Goal: Complete application form

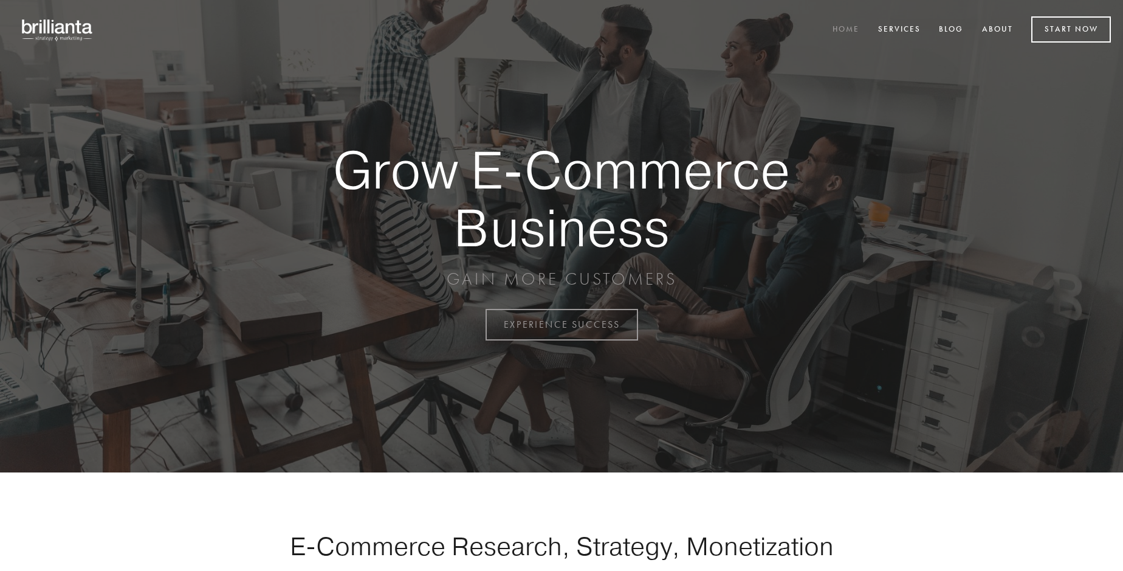
scroll to position [3186, 0]
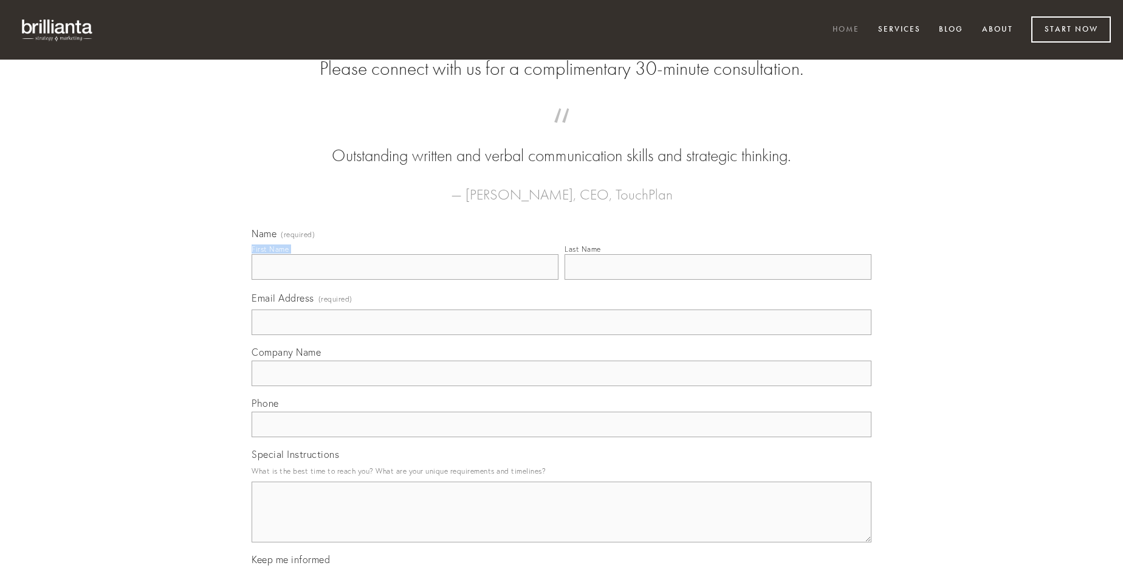
type input "[PERSON_NAME]"
click at [718, 280] on input "Last Name" at bounding box center [718, 267] width 307 height 26
type input "[PERSON_NAME]"
click at [562, 335] on input "Email Address (required)" at bounding box center [562, 322] width 620 height 26
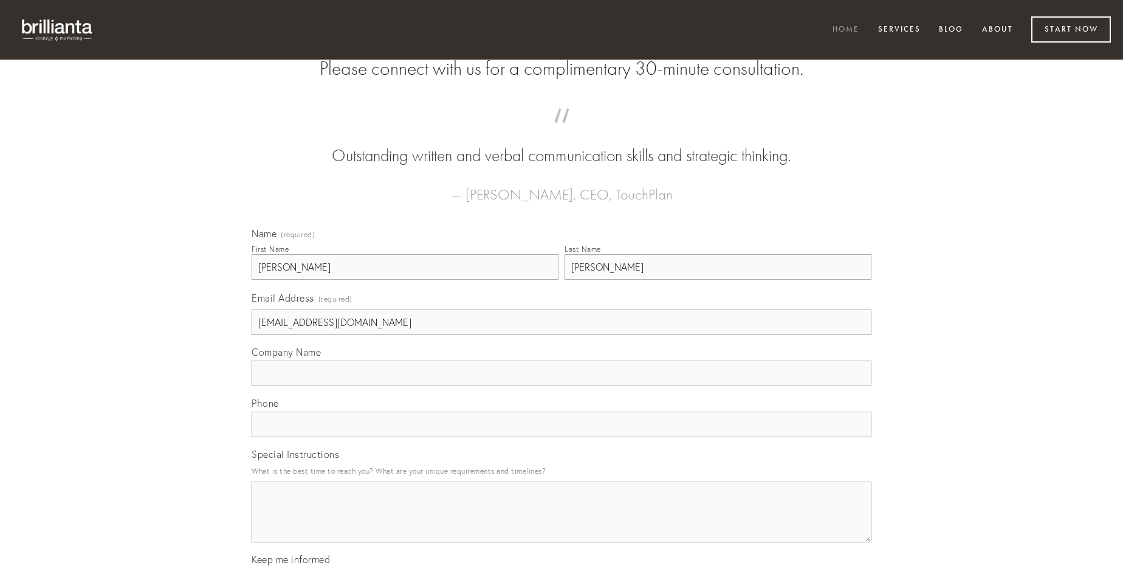
type input "[EMAIL_ADDRESS][DOMAIN_NAME]"
click at [562, 386] on input "Company Name" at bounding box center [562, 373] width 620 height 26
type input "delectus"
click at [562, 437] on input "text" at bounding box center [562, 424] width 620 height 26
click at [562, 523] on textarea "Special Instructions" at bounding box center [562, 511] width 620 height 61
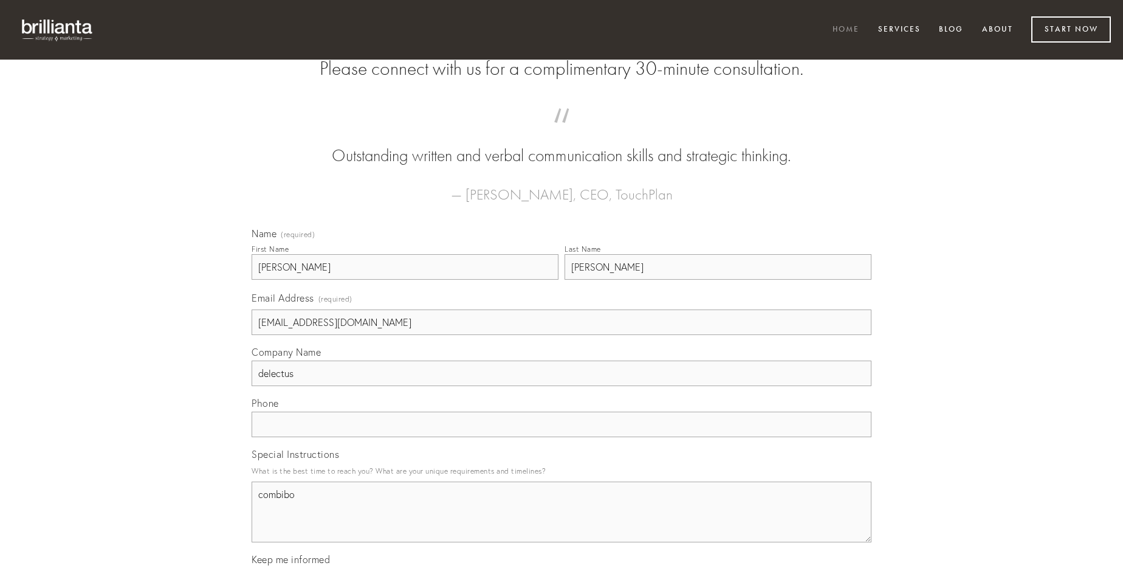
type textarea "combibo"
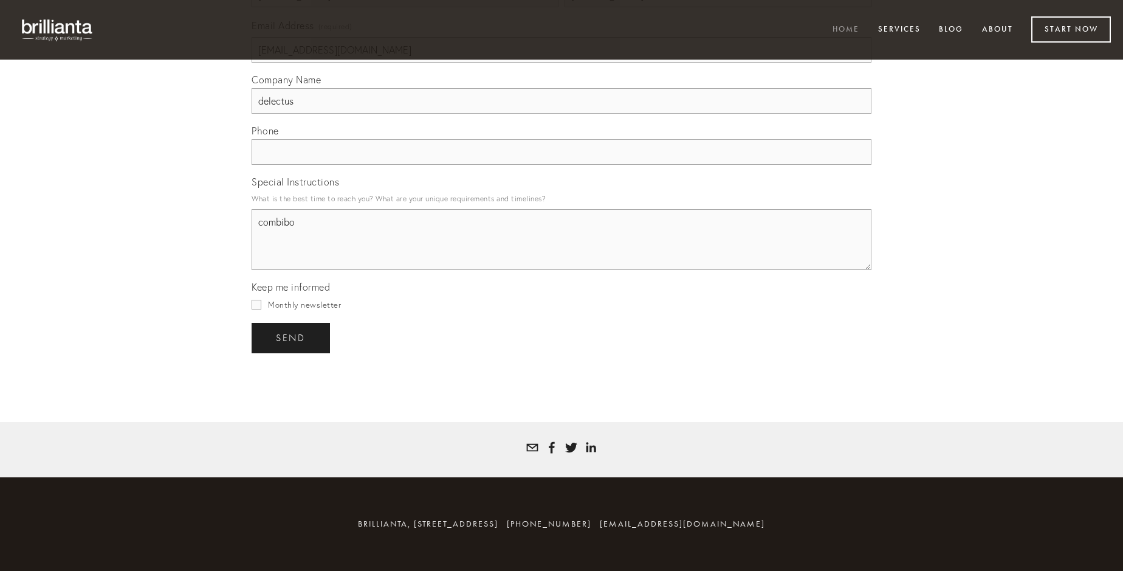
click at [292, 337] on span "send" at bounding box center [291, 337] width 30 height 11
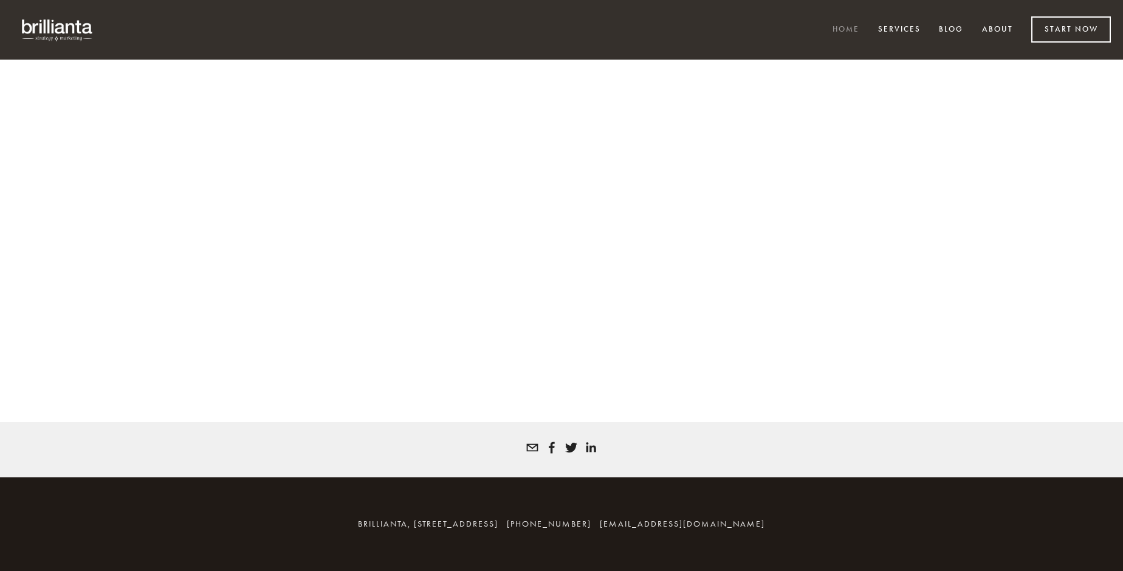
scroll to position [3170, 0]
